Goal: Task Accomplishment & Management: Complete application form

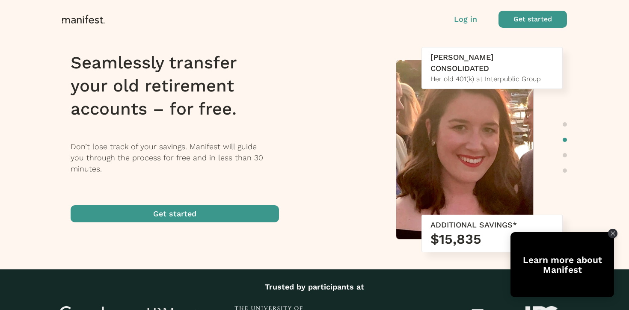
click at [465, 19] on p "Log in" at bounding box center [465, 19] width 23 height 11
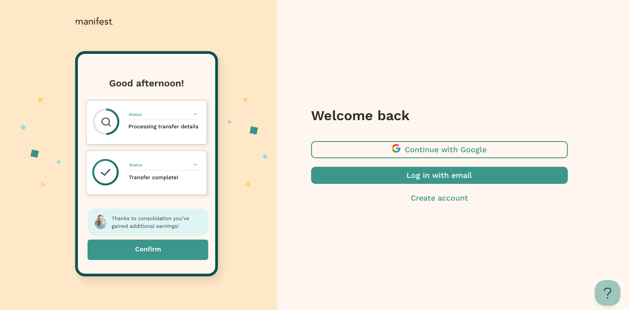
click at [426, 176] on span "button" at bounding box center [439, 175] width 257 height 17
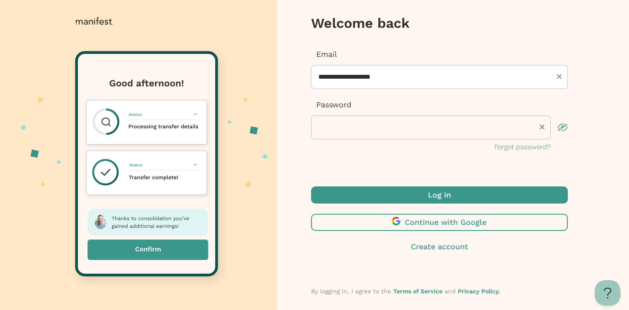
click at [410, 189] on span "submit" at bounding box center [439, 194] width 257 height 17
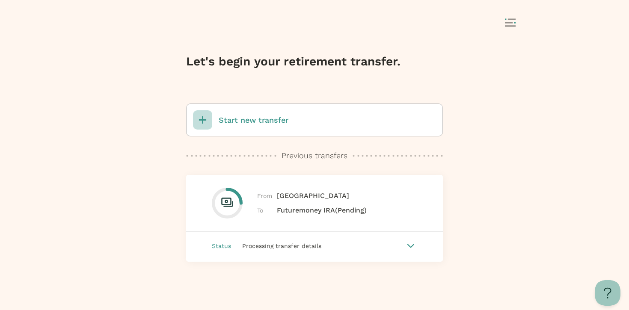
click at [271, 121] on p "Start new transfer" at bounding box center [254, 120] width 70 height 11
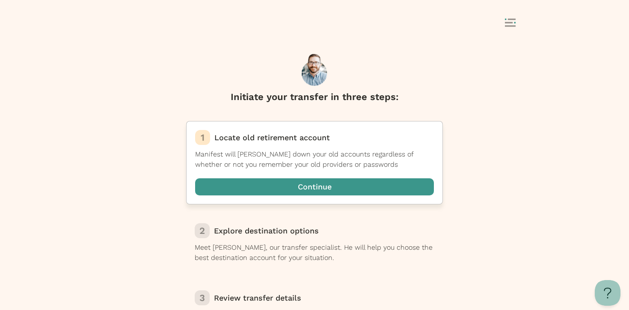
click at [275, 185] on span "button" at bounding box center [314, 186] width 239 height 17
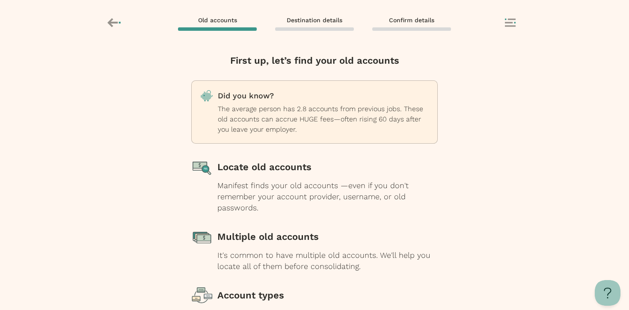
scroll to position [97, 0]
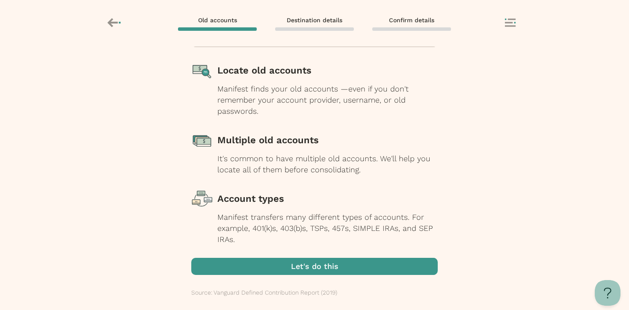
click at [287, 263] on span "button" at bounding box center [314, 266] width 246 height 17
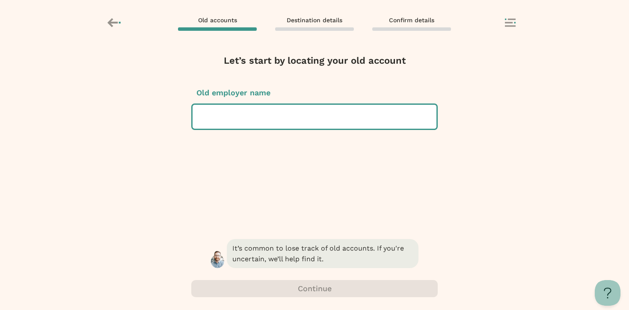
click at [278, 118] on div at bounding box center [314, 117] width 230 height 24
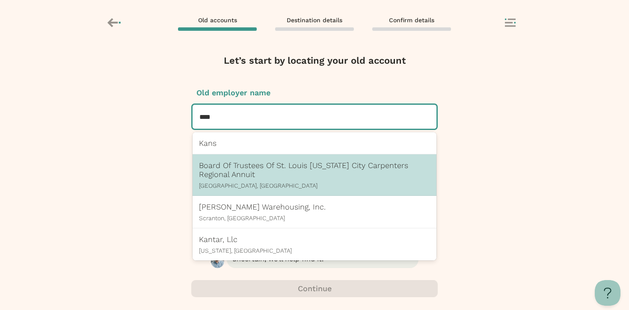
click at [242, 180] on div "Board Of Trustees Of St. Louis [US_STATE] City Carpenters Regional Annuit [GEOG…" at bounding box center [314, 175] width 231 height 28
type input "****"
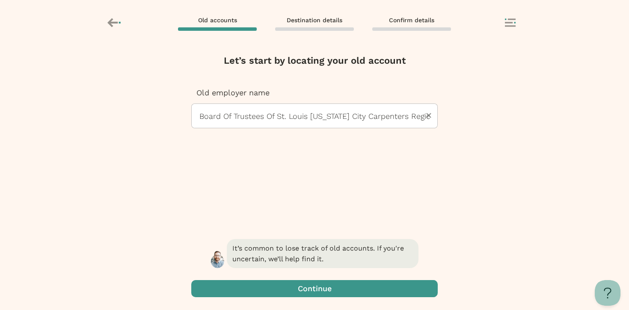
click at [302, 296] on span "button" at bounding box center [314, 288] width 246 height 17
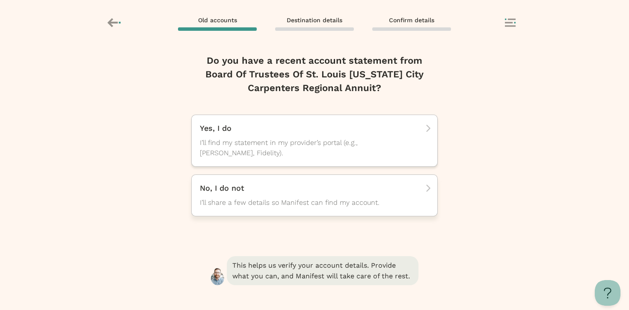
click at [269, 202] on span "I’ll share a few details so Manifest can find my account." at bounding box center [307, 203] width 214 height 10
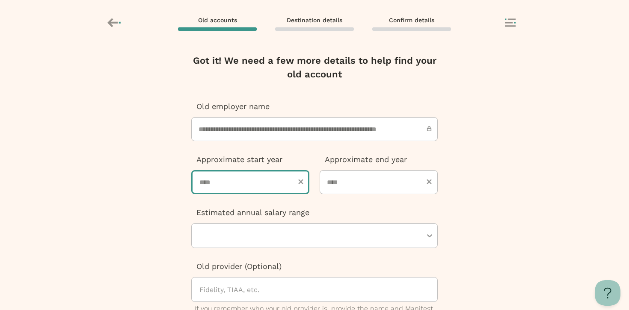
click at [243, 182] on input "number" at bounding box center [250, 182] width 118 height 24
type input "****"
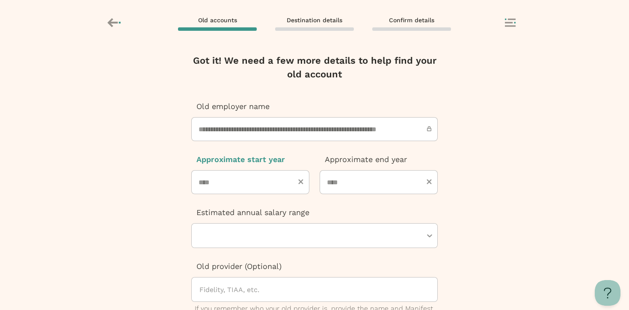
click at [116, 22] on icon at bounding box center [112, 22] width 10 height 9
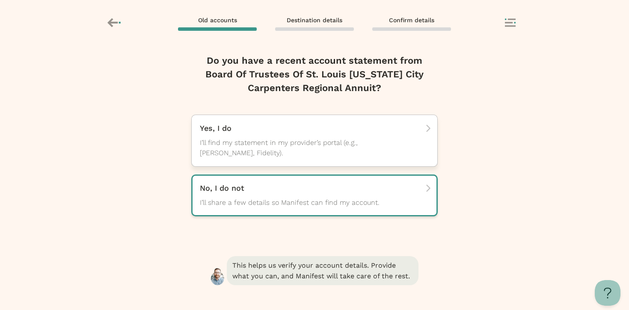
click at [231, 123] on div "Yes, I do I’ll find my statement in my provider’s portal (e.g., [PERSON_NAME], …" at bounding box center [314, 141] width 246 height 52
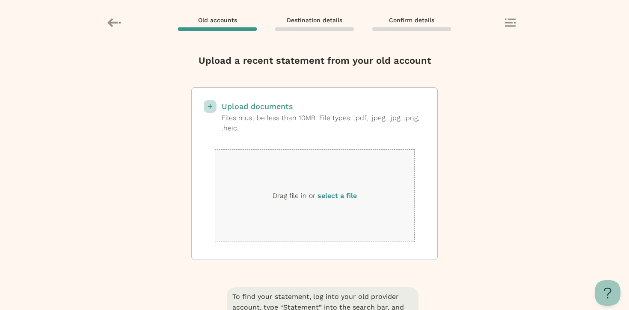
click at [339, 196] on label "select a file" at bounding box center [336, 196] width 39 height 8
click at [0, 0] on input "select a file" at bounding box center [0, 0] width 0 height 0
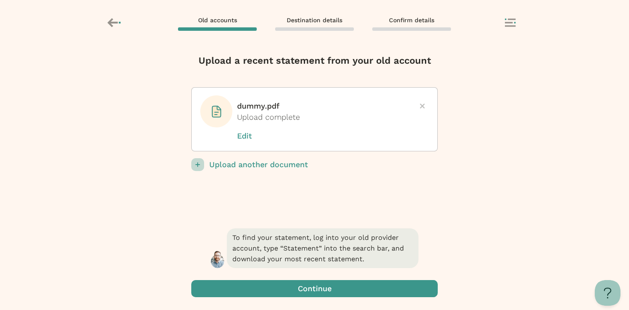
click at [369, 292] on span "button" at bounding box center [314, 288] width 246 height 17
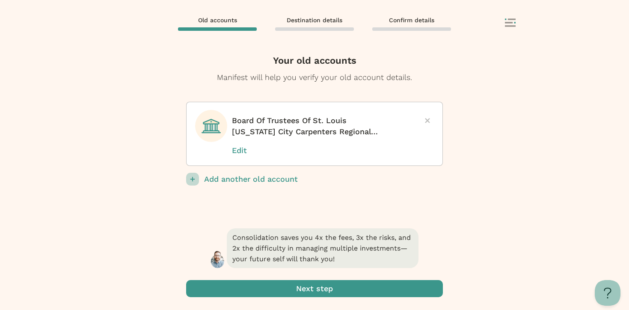
click at [352, 284] on span "submit" at bounding box center [314, 288] width 257 height 17
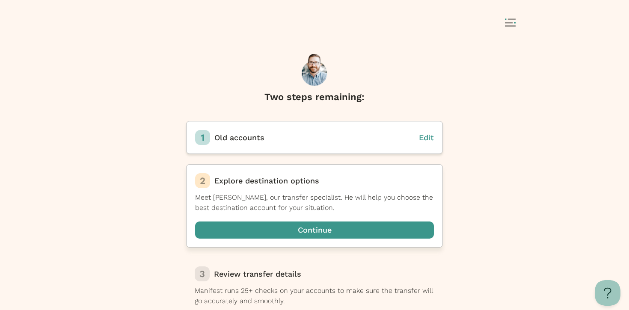
click at [333, 225] on span "button" at bounding box center [314, 230] width 239 height 17
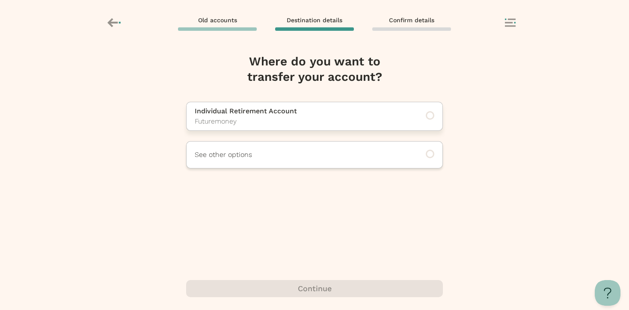
click at [316, 129] on div "Individual Retirement Account Futuremoney" at bounding box center [314, 116] width 257 height 29
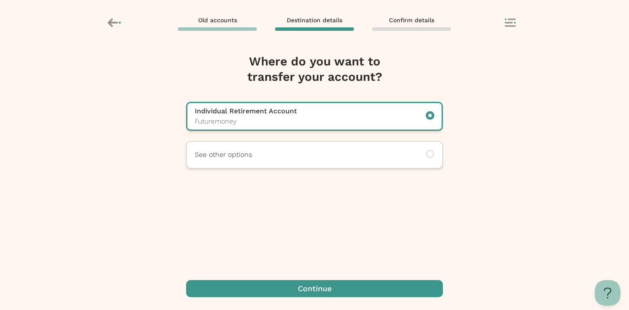
click at [319, 286] on span "button" at bounding box center [314, 288] width 257 height 17
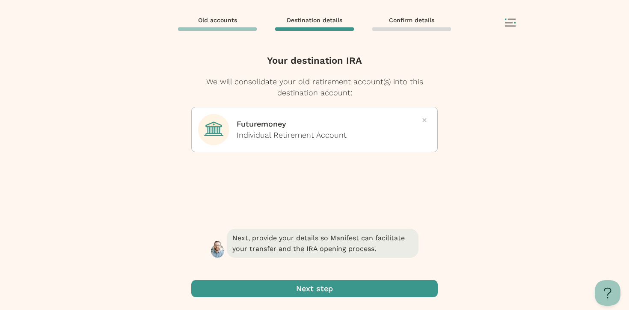
click at [317, 293] on span "button" at bounding box center [314, 288] width 246 height 17
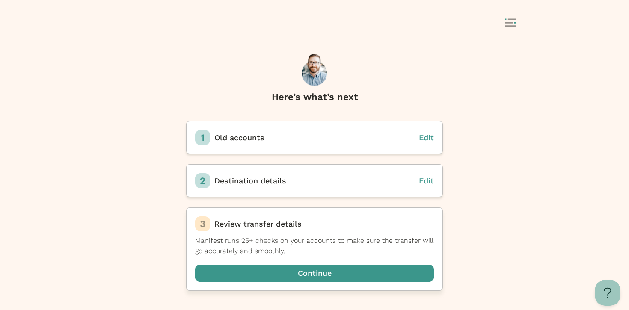
click at [308, 267] on span "button" at bounding box center [314, 273] width 239 height 17
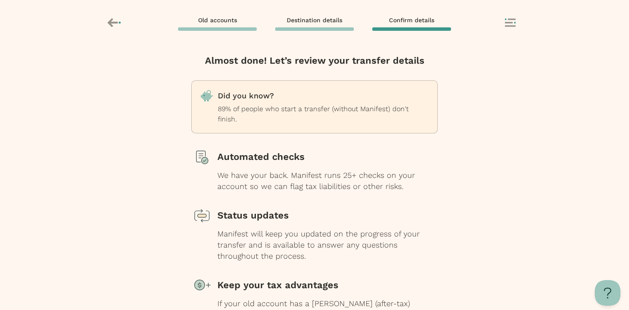
scroll to position [85, 0]
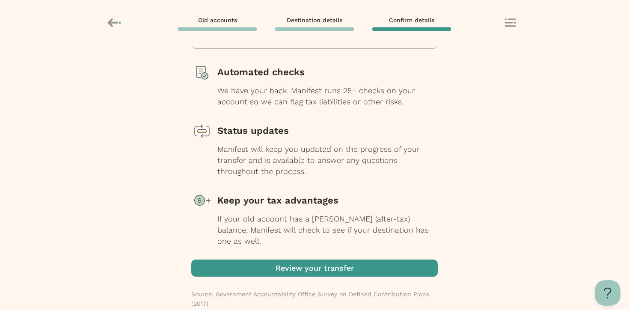
click at [313, 261] on span "button" at bounding box center [314, 268] width 246 height 17
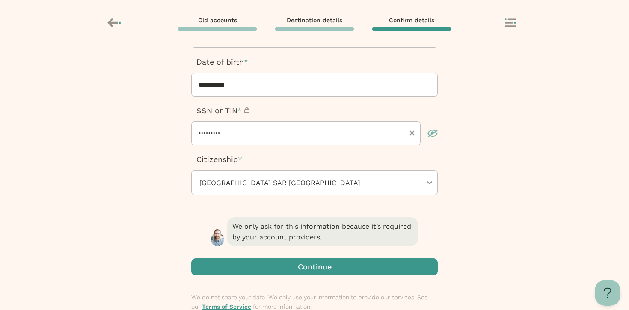
scroll to position [199, 0]
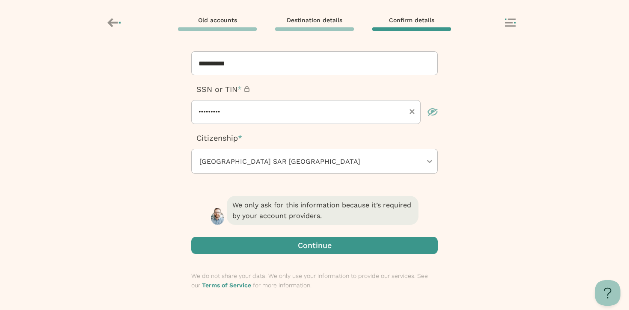
click at [297, 251] on span "button" at bounding box center [314, 245] width 246 height 17
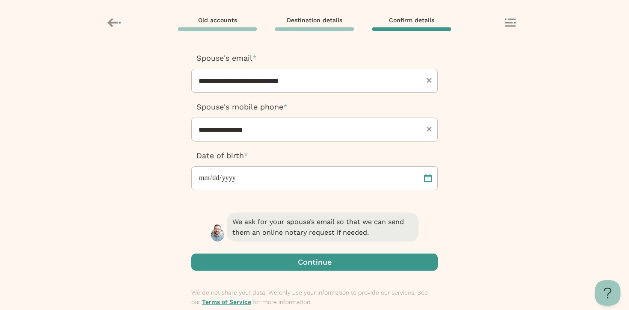
scroll to position [133, 0]
click at [285, 260] on span "button" at bounding box center [314, 261] width 246 height 17
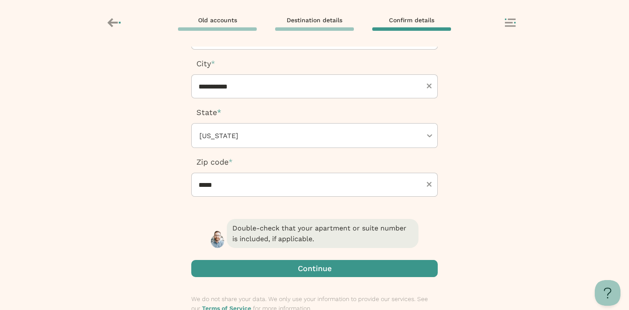
scroll to position [156, 0]
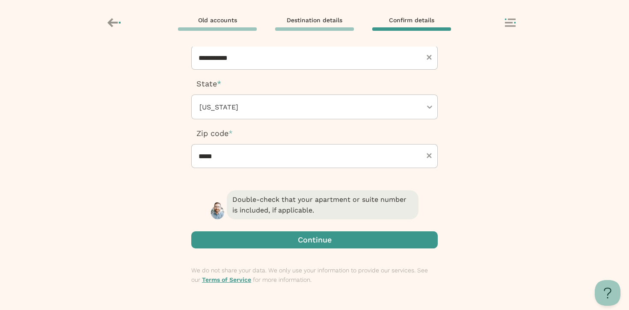
click at [282, 240] on span "button" at bounding box center [314, 239] width 246 height 17
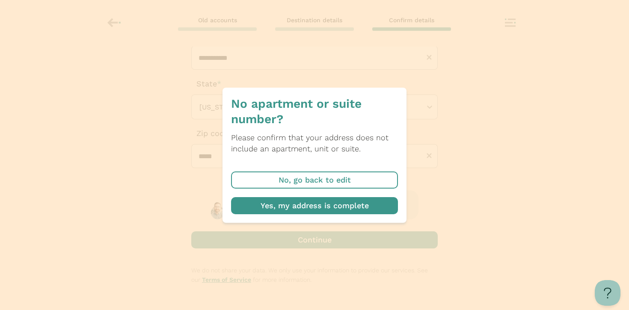
click at [320, 209] on span "button" at bounding box center [314, 205] width 167 height 17
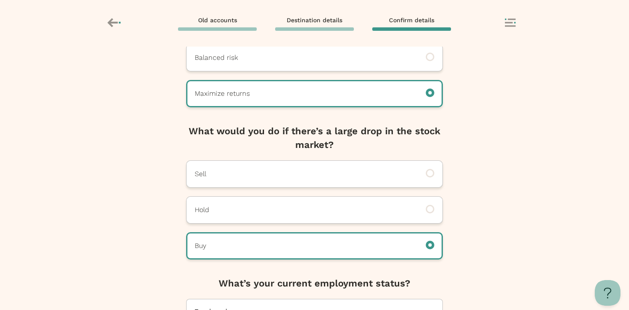
scroll to position [179, 0]
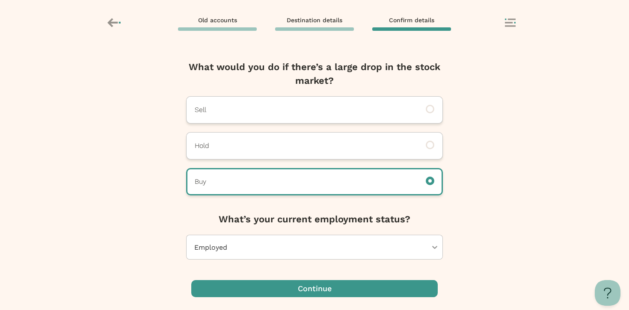
click at [293, 290] on span "button" at bounding box center [314, 288] width 246 height 17
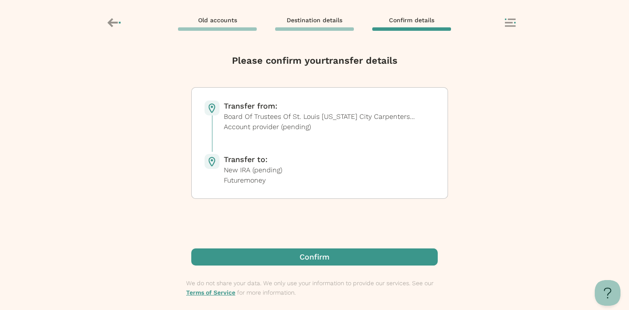
click at [278, 257] on span "button" at bounding box center [314, 256] width 246 height 17
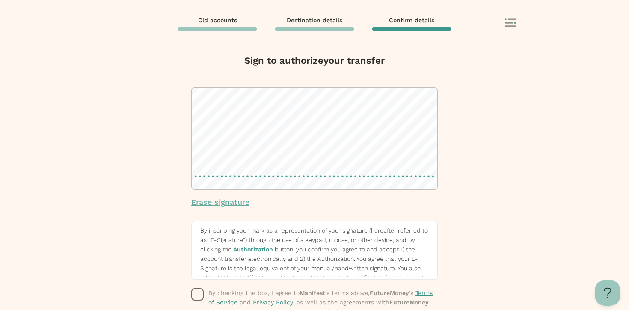
click at [236, 203] on p "Erase signature" at bounding box center [220, 202] width 58 height 11
click at [249, 193] on div "Erase signature" at bounding box center [314, 147] width 246 height 121
click at [199, 291] on icon "button" at bounding box center [197, 294] width 13 height 13
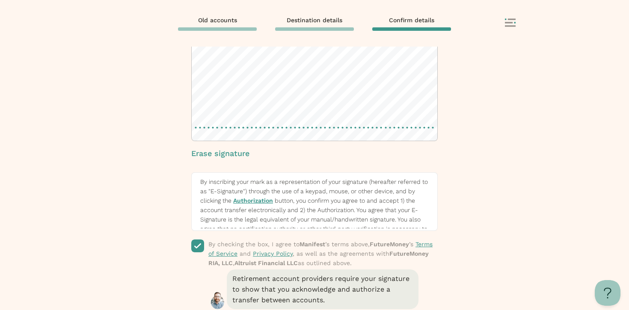
scroll to position [90, 0]
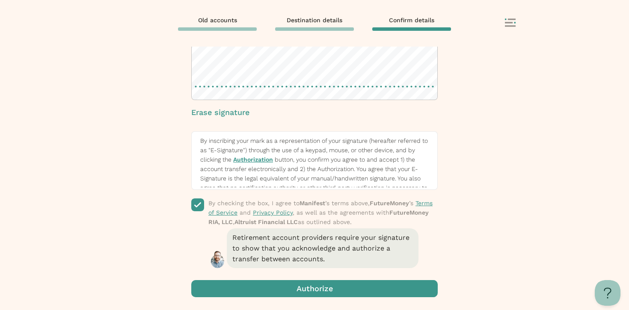
click at [294, 284] on span "button" at bounding box center [314, 288] width 246 height 17
